Goal: Communication & Community: Answer question/provide support

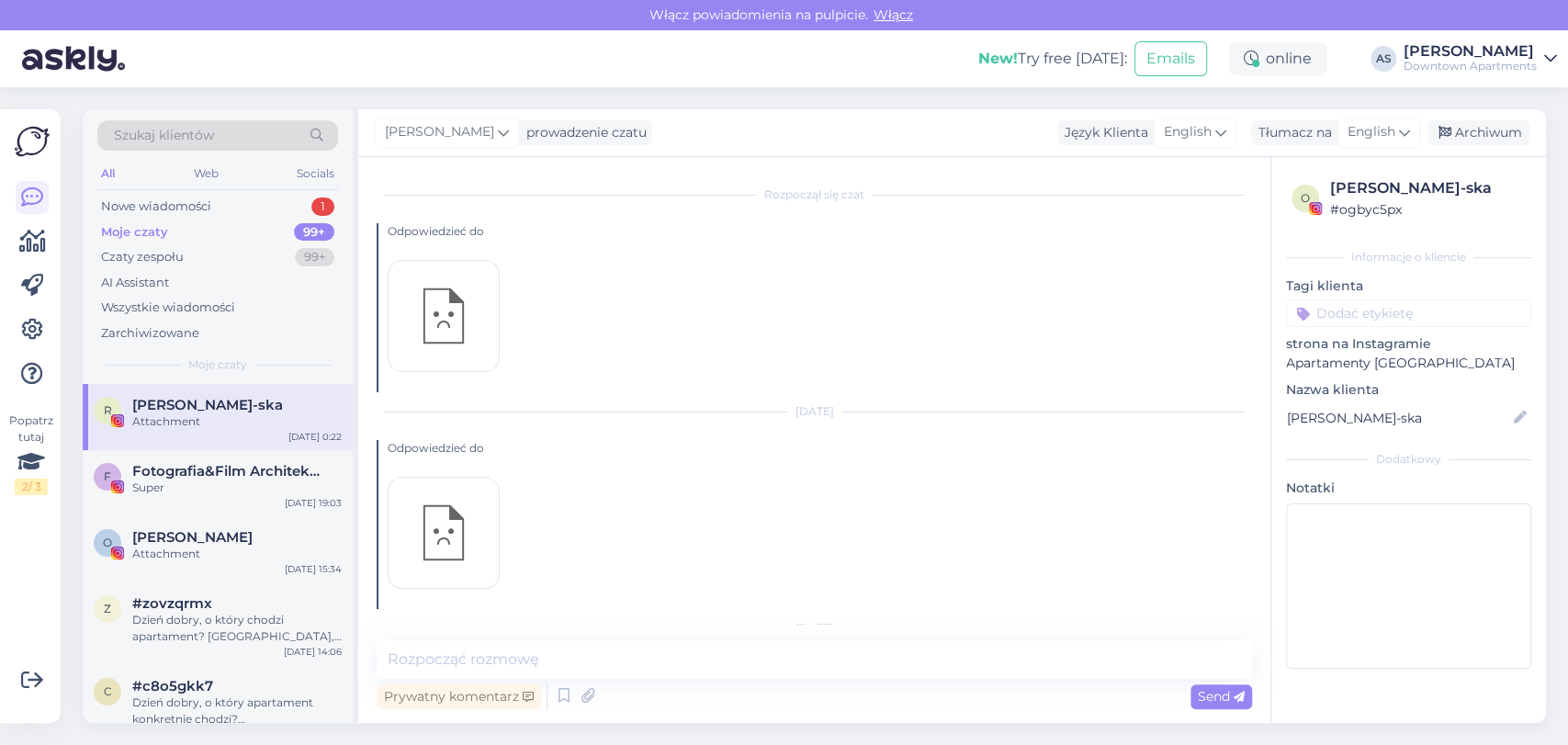
scroll to position [20440, 0]
click at [273, 184] on div "All Web Socials" at bounding box center [217, 175] width 241 height 28
click at [262, 200] on div "Nowe wiadomości 1" at bounding box center [217, 207] width 241 height 25
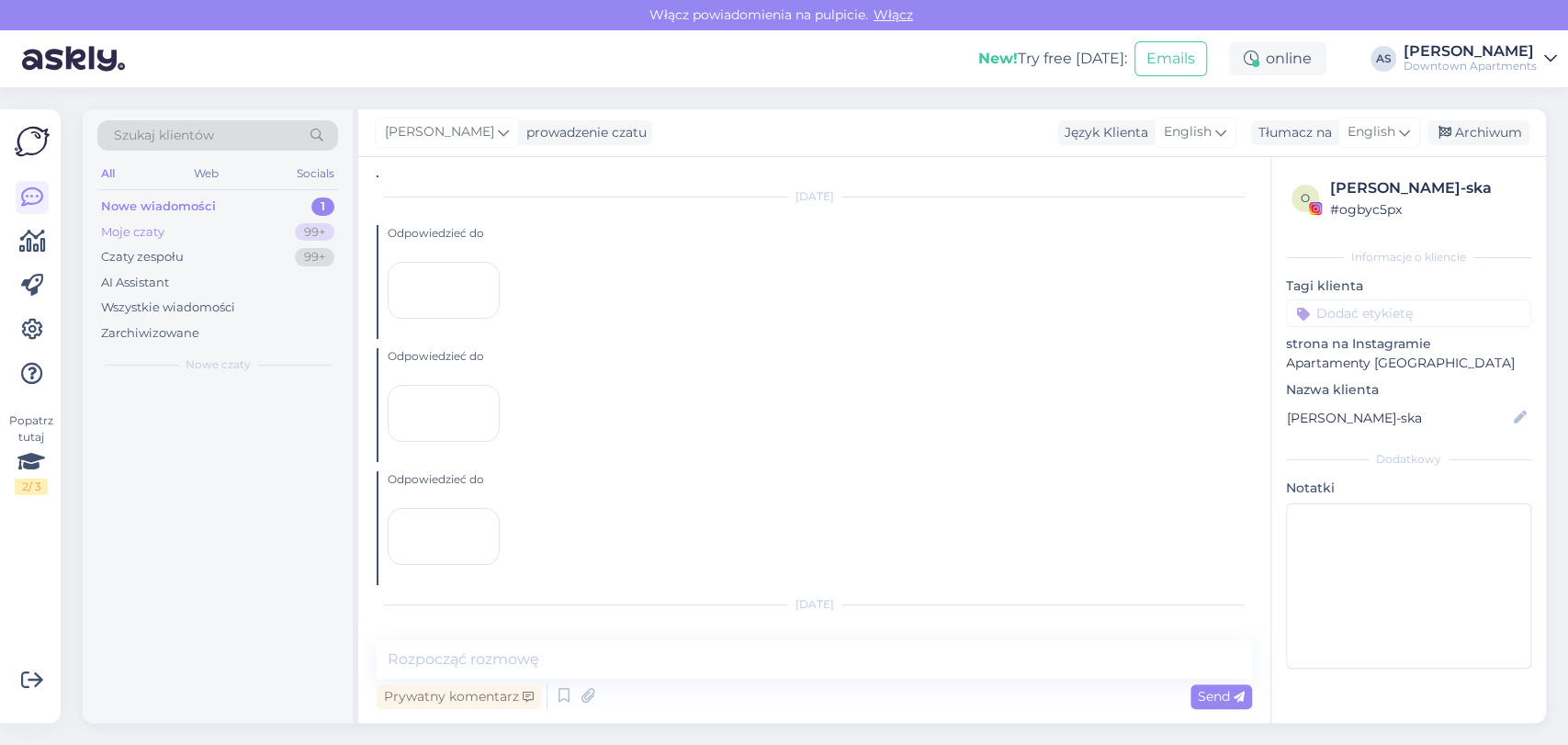
click at [201, 231] on div "Moje czaty 99+" at bounding box center [217, 232] width 241 height 25
click at [189, 215] on div "Nowe wiadomości 1" at bounding box center [217, 207] width 241 height 25
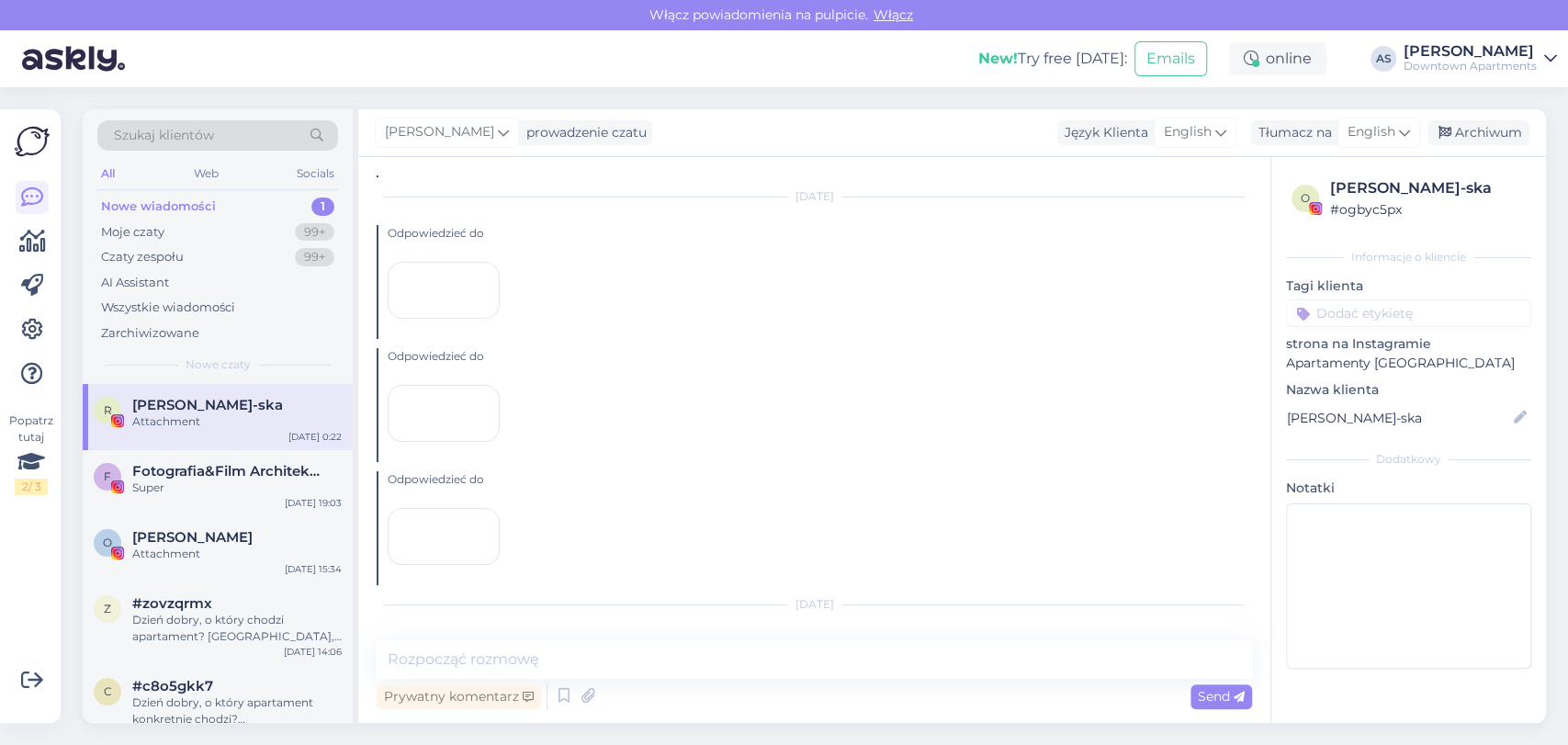
click at [242, 208] on div "Nowe wiadomości 1" at bounding box center [217, 207] width 241 height 25
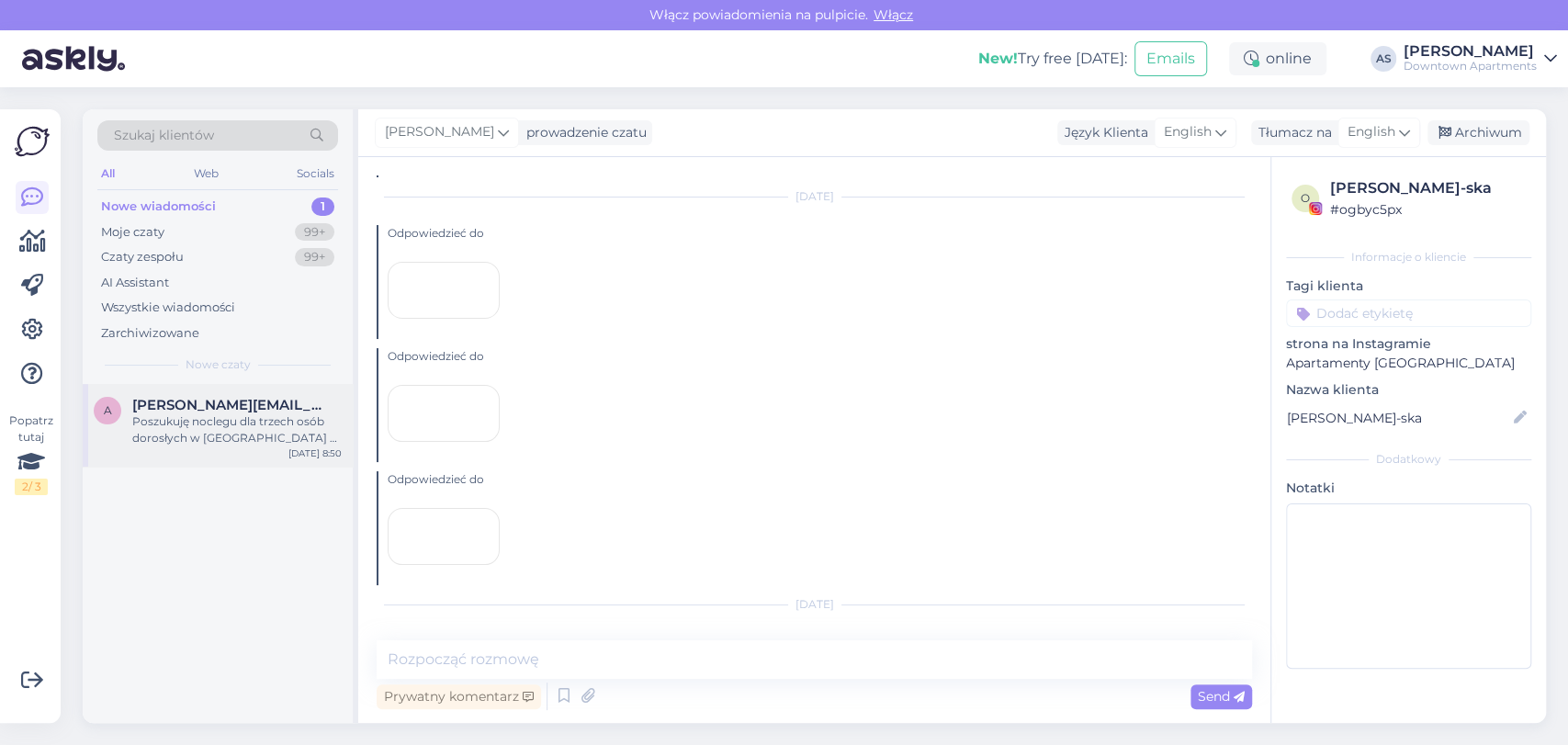
click at [214, 421] on div "Poszukuję noclegu dla trzech osób dorosłych w [GEOGRAPHIC_DATA] w dniach 19-21.…" at bounding box center [237, 430] width 210 height 33
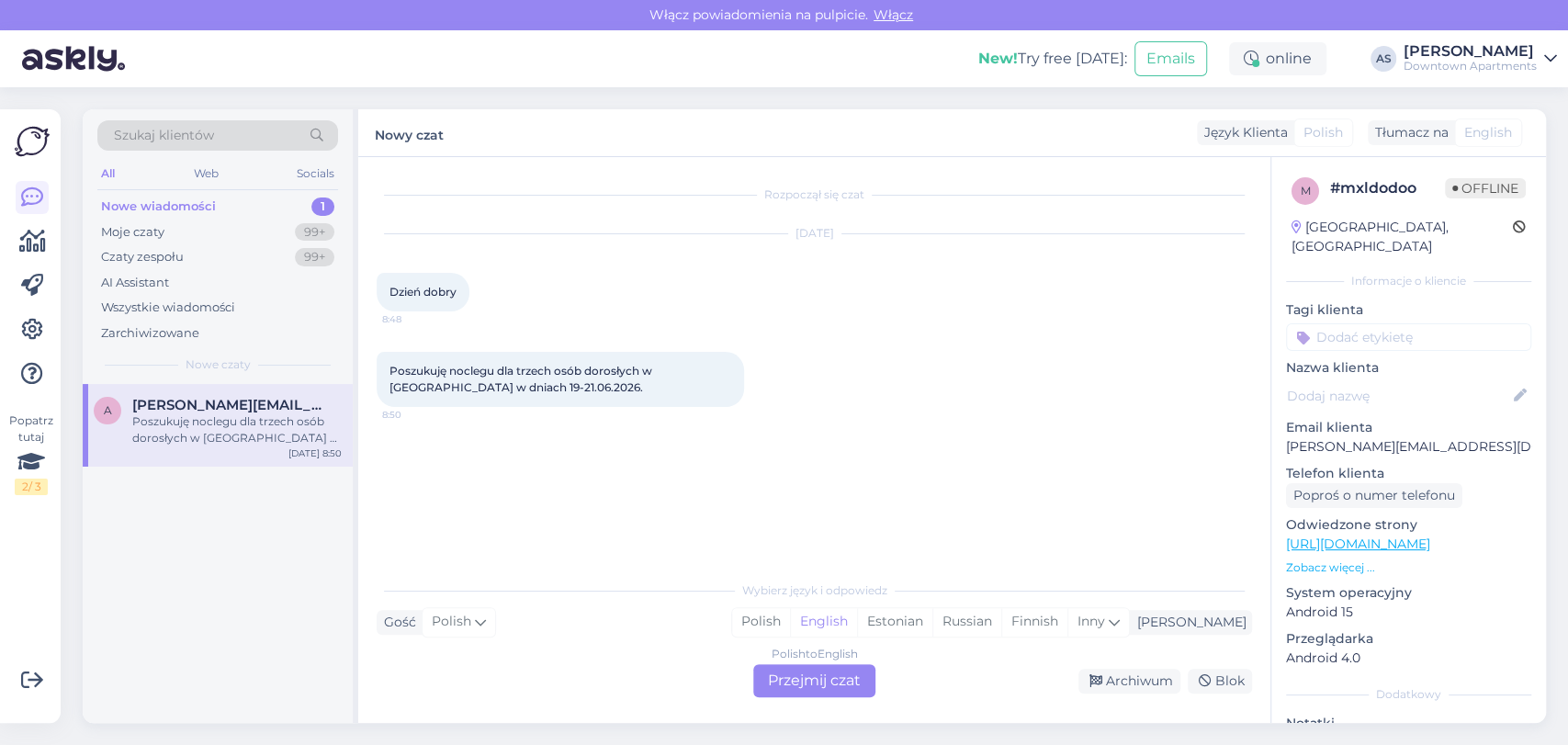
click at [815, 679] on div "Polish to English Przejmij czat" at bounding box center [814, 680] width 122 height 33
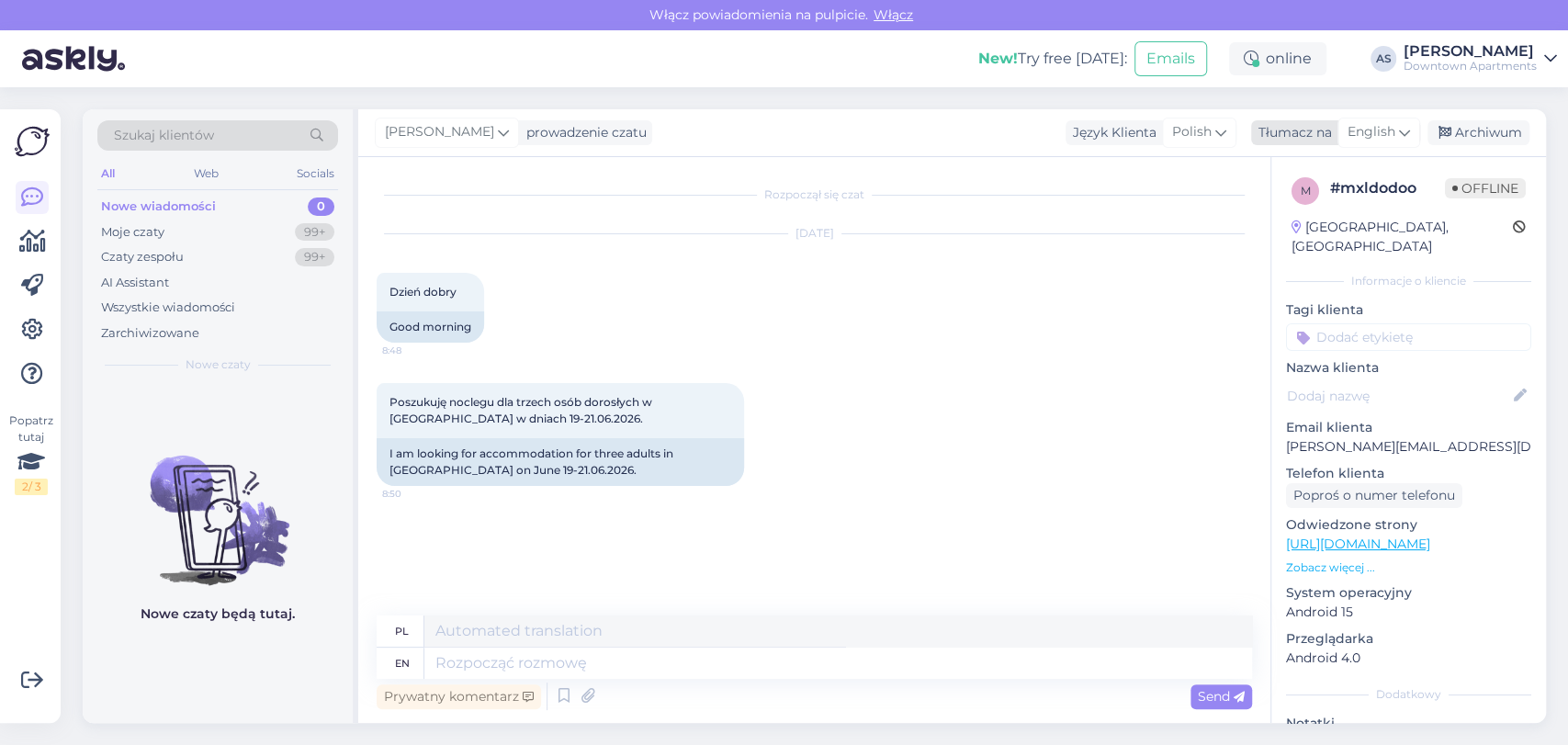
click at [1366, 145] on div "English" at bounding box center [1378, 132] width 82 height 29
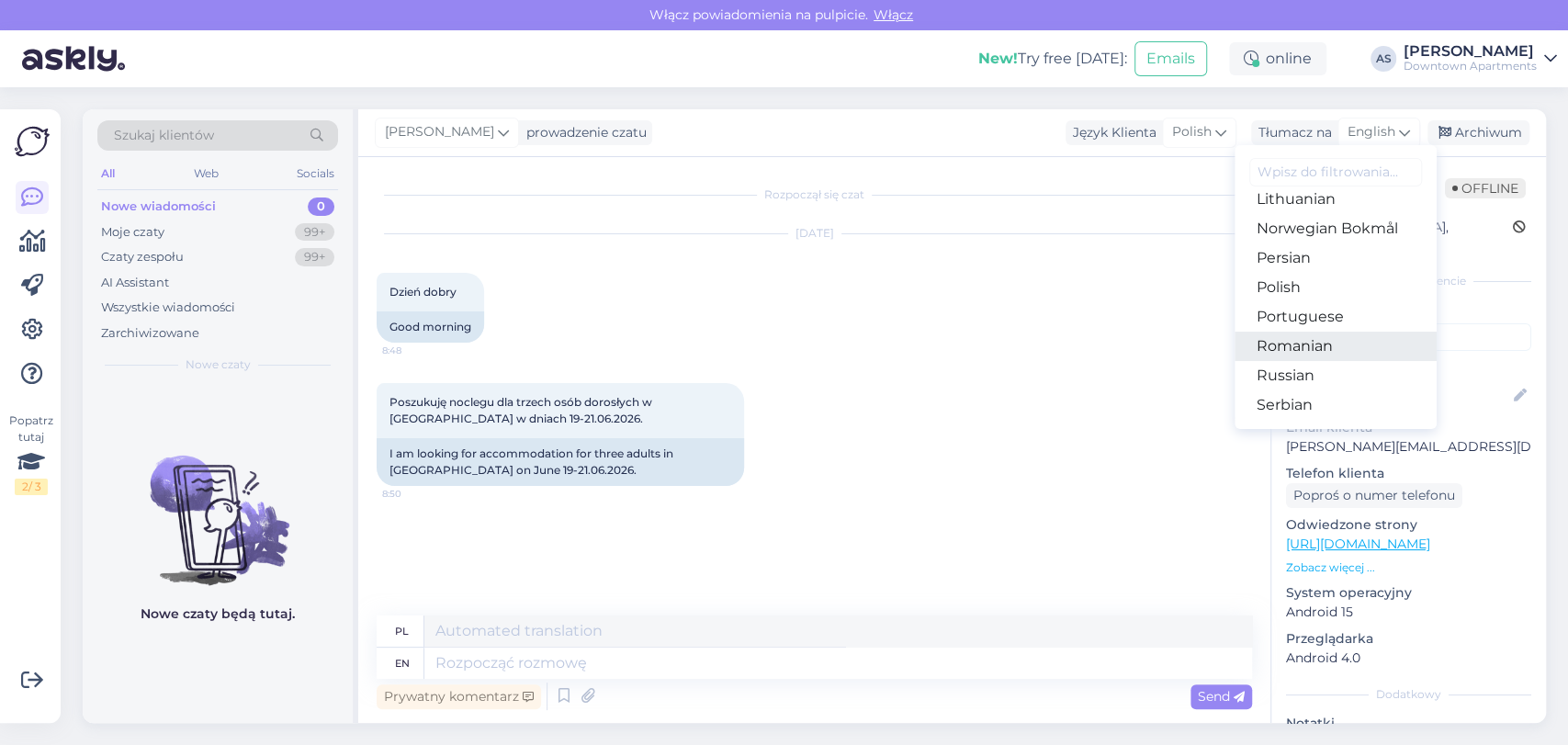
scroll to position [612, 0]
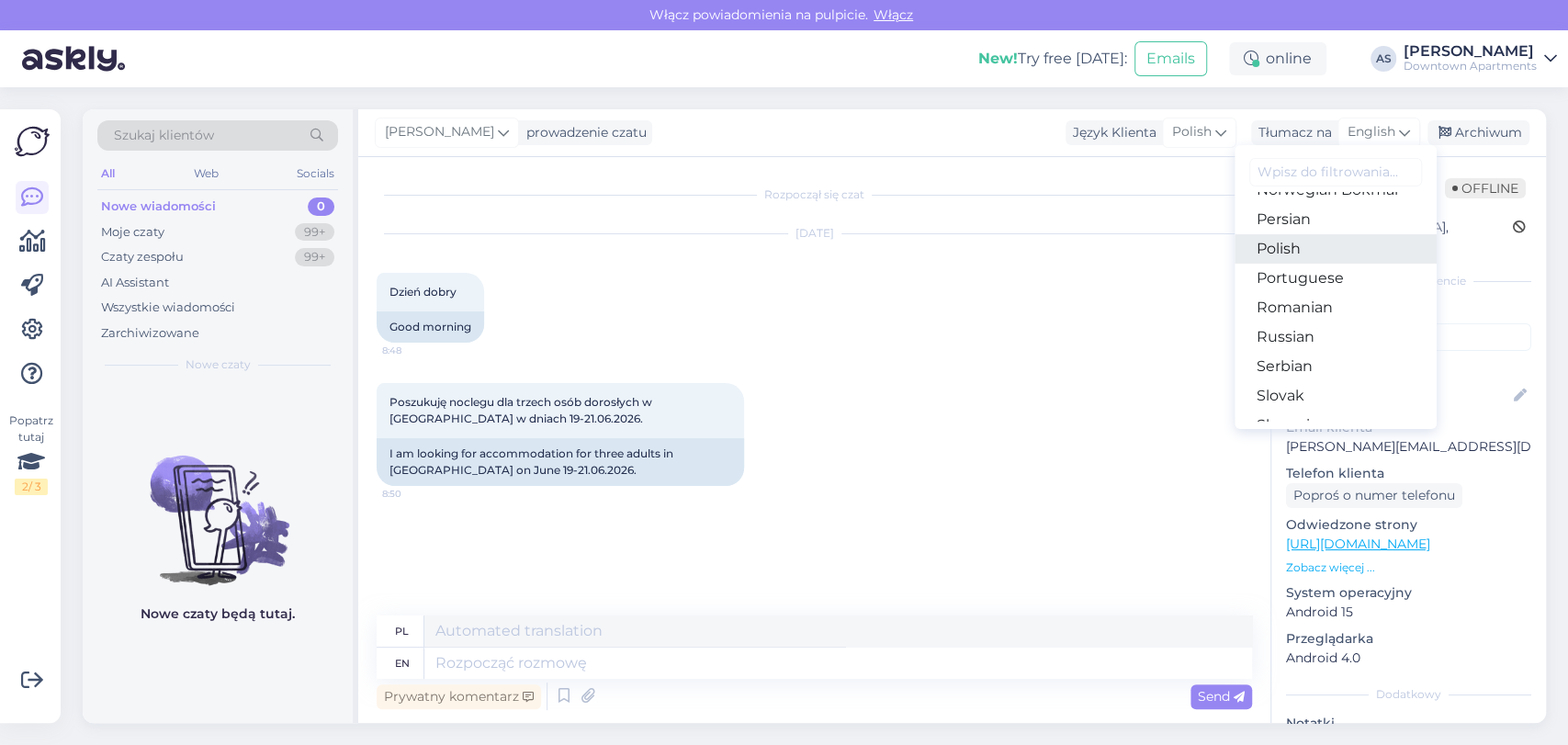
click at [1309, 258] on link "Polish" at bounding box center [1335, 249] width 202 height 29
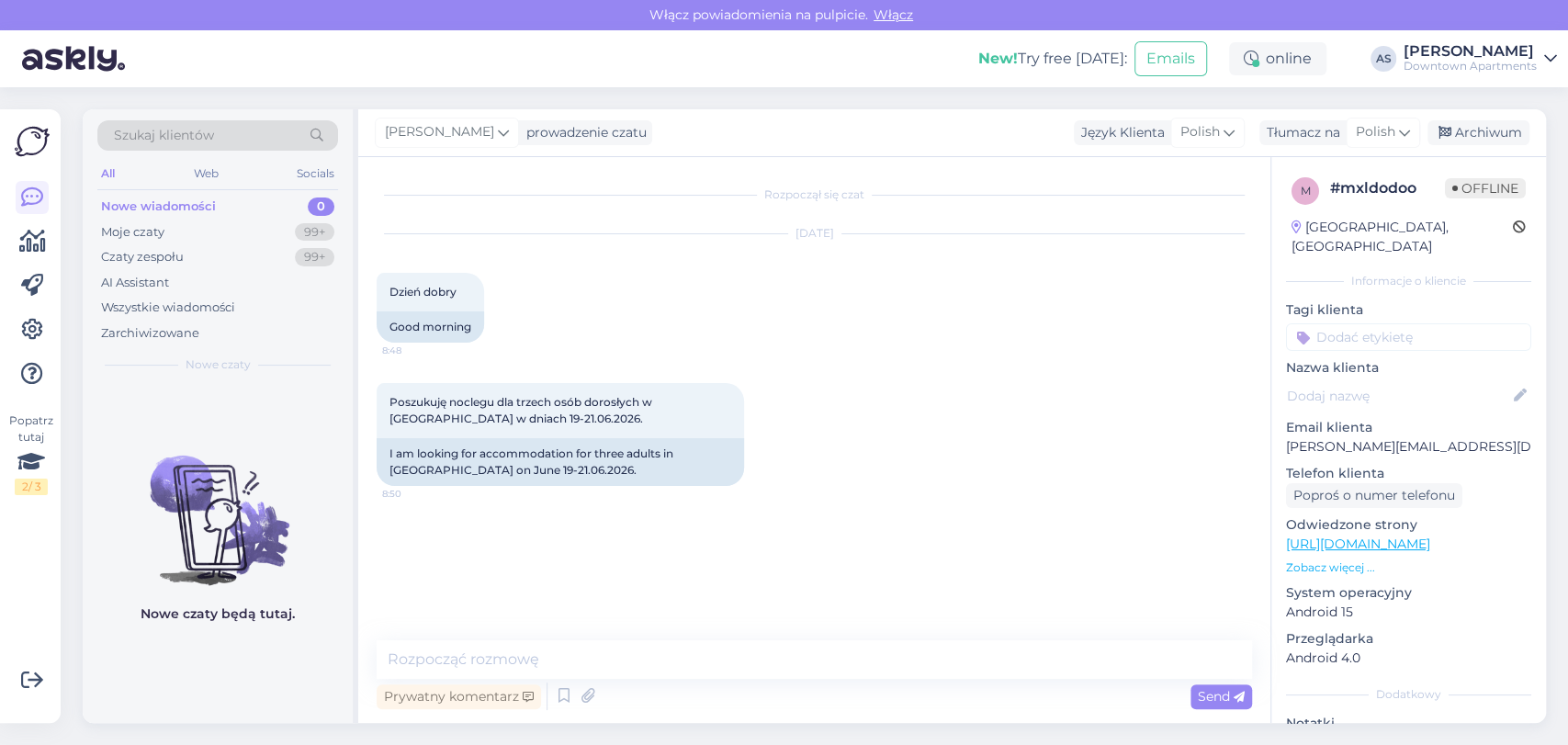
click at [915, 679] on div "Prywatny komentarz Send" at bounding box center [814, 696] width 876 height 35
click at [929, 657] on textarea at bounding box center [814, 659] width 876 height 38
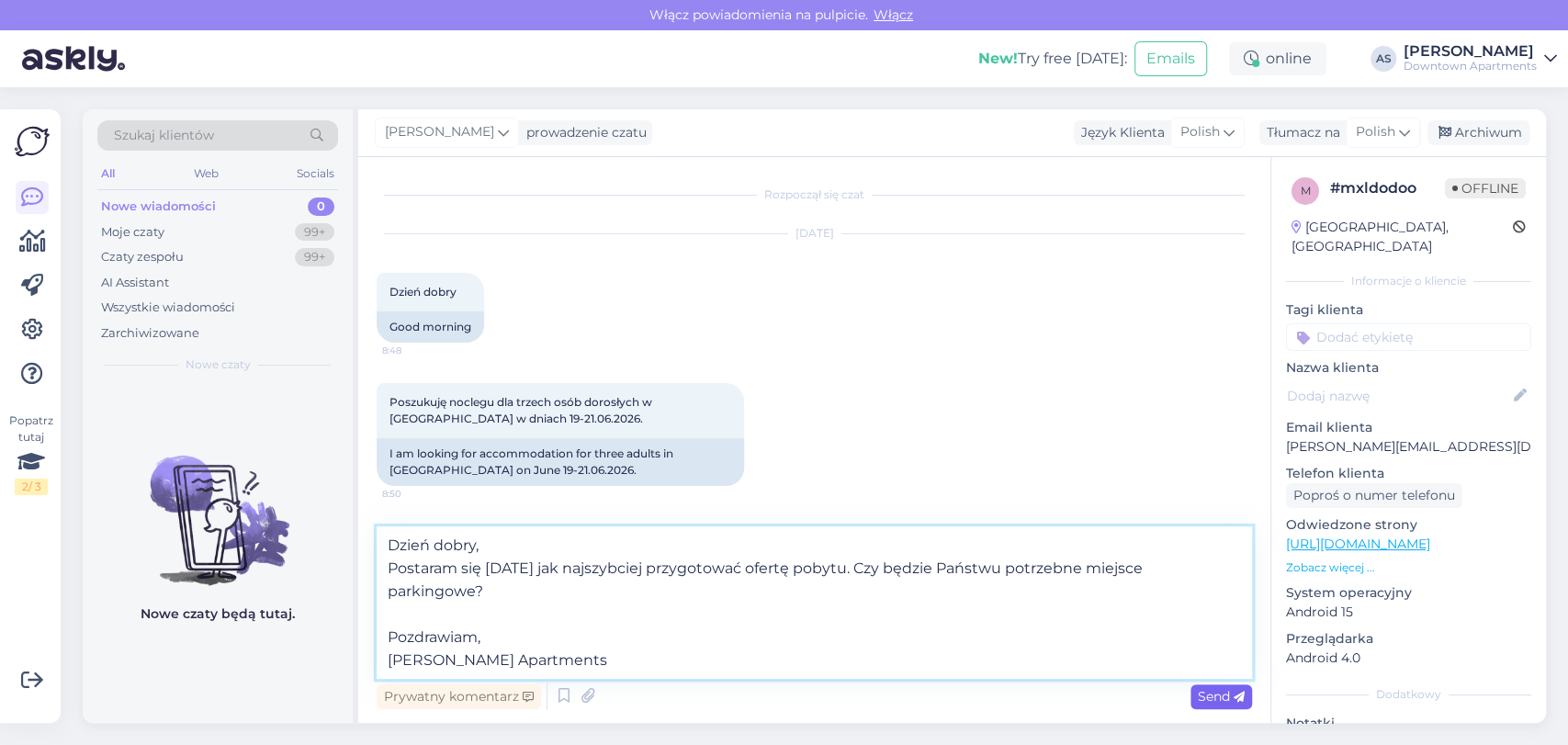
type textarea "Dzień dobry, Postaram się [DATE] jak najszybciej przygotować ofertę pobytu. Czy…"
click at [1218, 697] on span "Send" at bounding box center [1221, 695] width 47 height 17
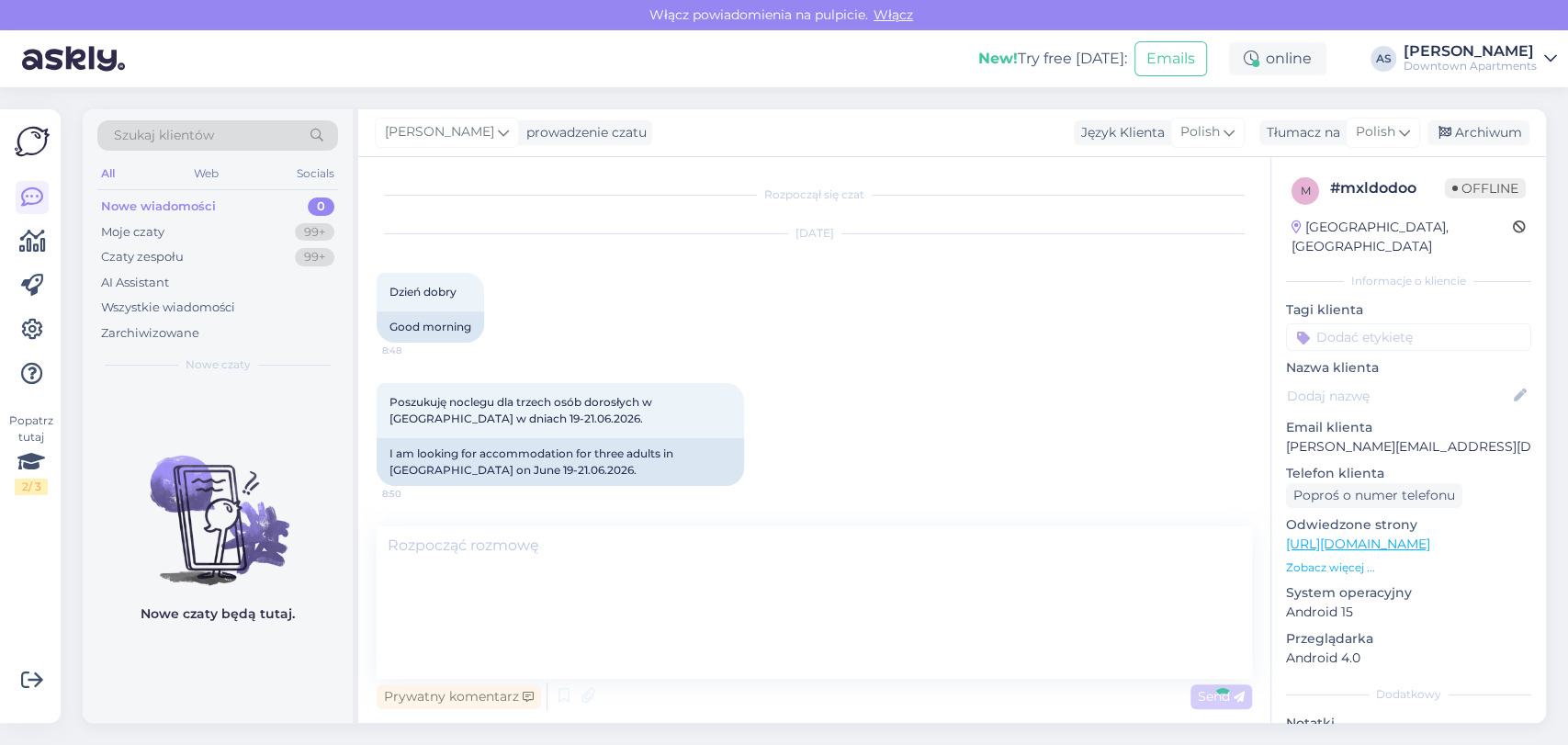
scroll to position [60, 0]
